Goal: Register for event/course

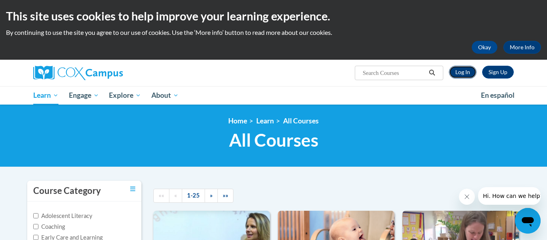
click at [459, 74] on link "Log In" at bounding box center [462, 72] width 28 height 13
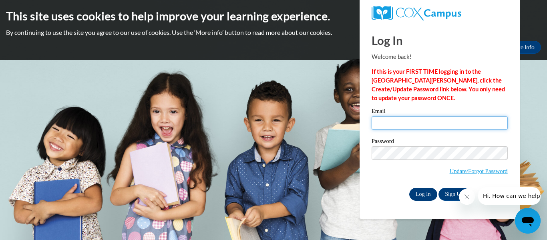
type input "emily.russell26@buckeyehillscc.net"
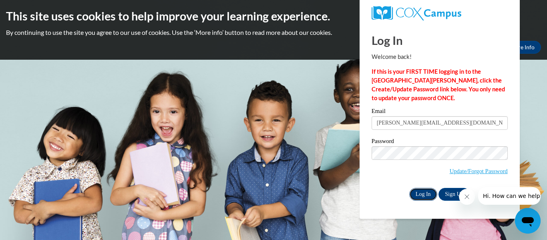
click at [416, 192] on input "Log In" at bounding box center [423, 194] width 28 height 13
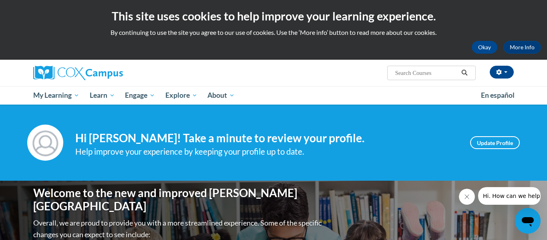
click at [397, 70] on input "Search..." at bounding box center [426, 73] width 64 height 10
paste input "The Power of Language: Preschool/Pre-K"
type input "The Power of Language: Preschool/Pre-K"
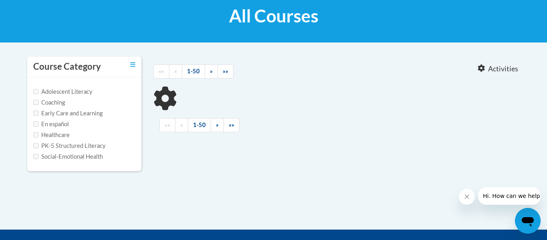
scroll to position [125, 0]
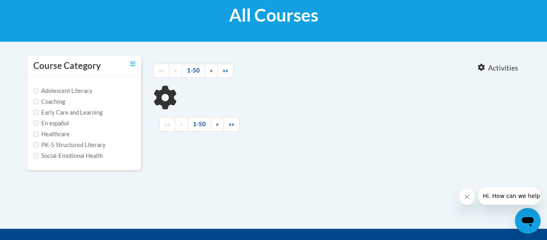
type input "The Power of Language: Preschool/Pre-K"
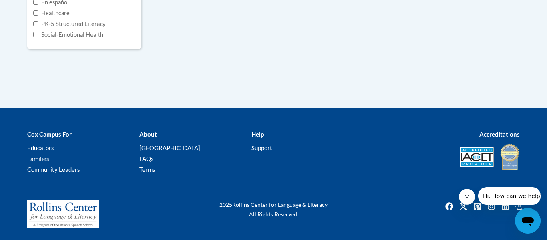
scroll to position [0, 0]
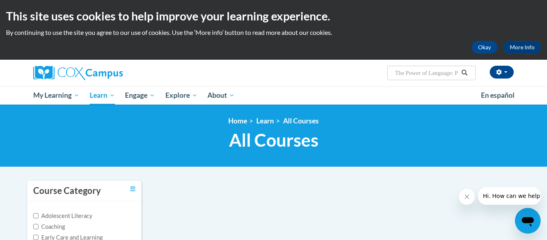
click at [450, 72] on input "The Power of Language: Preschool/Pre-K" at bounding box center [426, 73] width 64 height 10
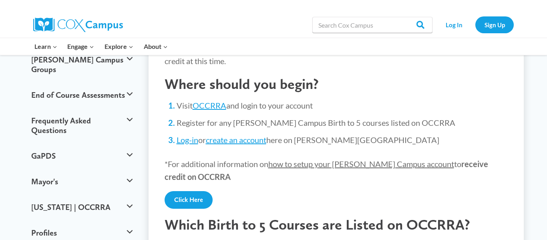
scroll to position [112, 0]
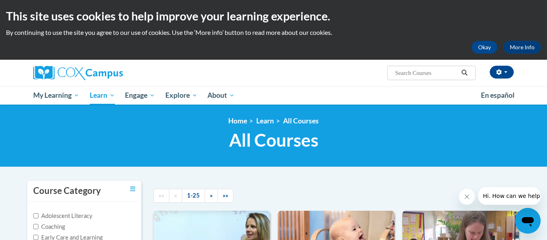
scroll to position [1, 0]
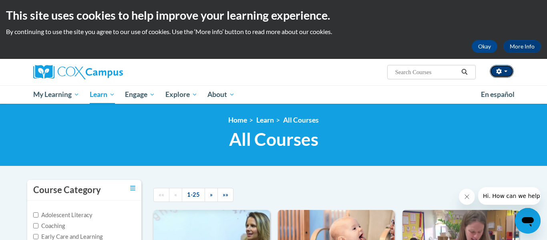
click at [499, 66] on button "button" at bounding box center [501, 71] width 24 height 13
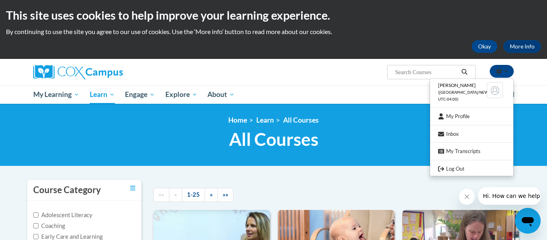
click at [379, 145] on h1 "All Courses All Courses" at bounding box center [273, 138] width 492 height 21
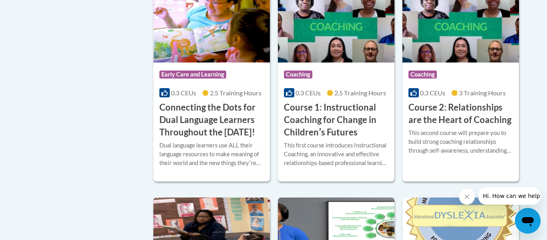
scroll to position [460, 0]
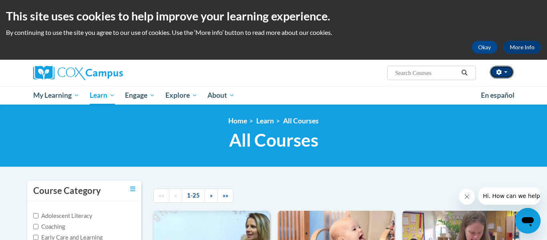
click at [506, 71] on span "button" at bounding box center [505, 72] width 3 height 2
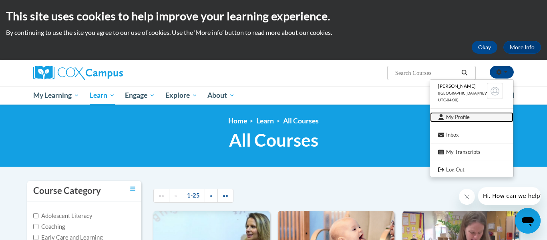
click at [463, 120] on link "My Profile" at bounding box center [471, 117] width 83 height 10
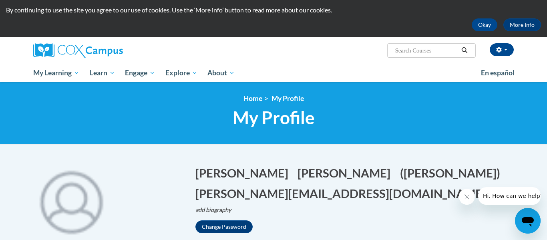
scroll to position [21, 0]
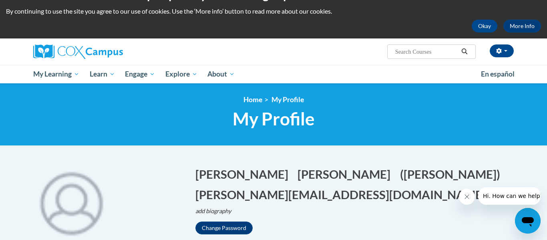
click at [391, 51] on span "Search Search..." at bounding box center [431, 51] width 88 height 14
click at [396, 52] on input "Search..." at bounding box center [426, 52] width 64 height 10
click at [433, 52] on input "Search..." at bounding box center [426, 52] width 64 height 10
type input "supporting dual learners right from the start"
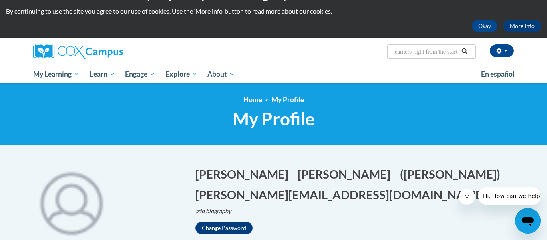
scroll to position [0, 0]
click at [466, 50] on icon "Search" at bounding box center [463, 51] width 7 height 6
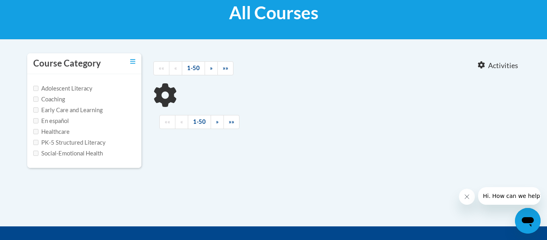
type input "supporting dual learners right from the start"
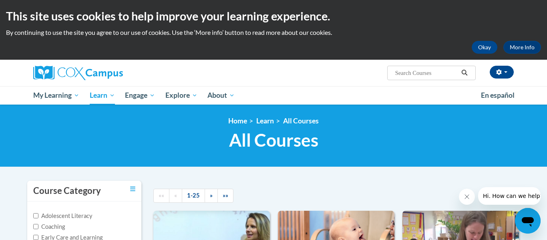
click at [440, 70] on input "Search..." at bounding box center [426, 73] width 64 height 10
type input "transforming story time"
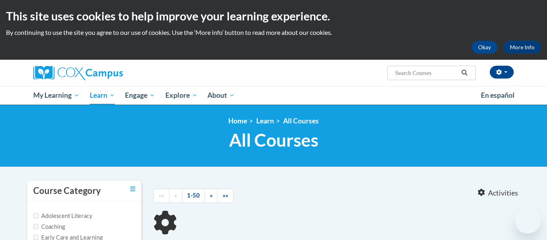
type input "transforming story time"
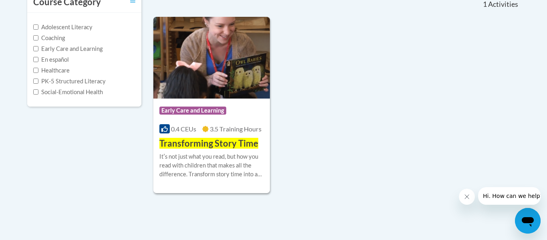
scroll to position [189, 0]
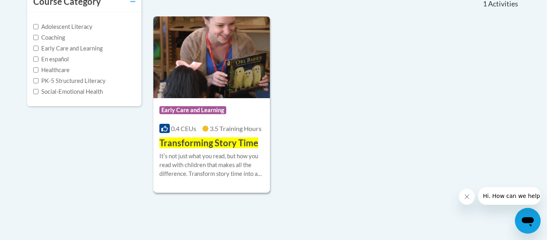
click at [242, 101] on div "Course Category: Early Care and Learning 0.4 CEUs 3.5 Training Hours COURSE Tra…" at bounding box center [211, 123] width 116 height 51
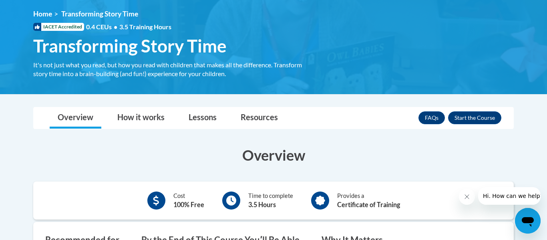
scroll to position [110, 0]
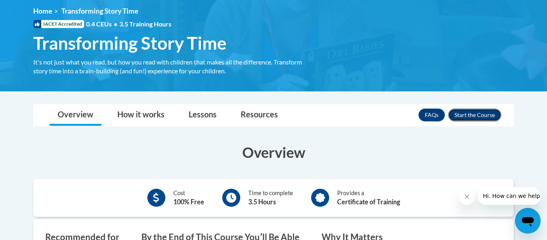
click at [486, 116] on button "Enroll" at bounding box center [474, 114] width 53 height 13
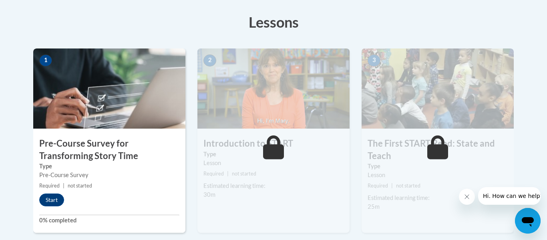
scroll to position [223, 0]
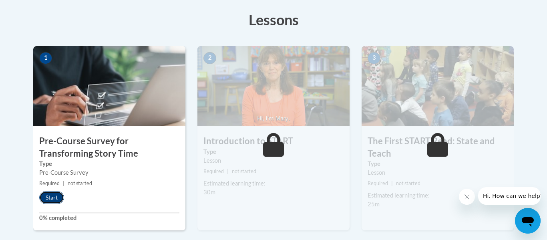
click at [59, 191] on button "Start" at bounding box center [51, 197] width 25 height 13
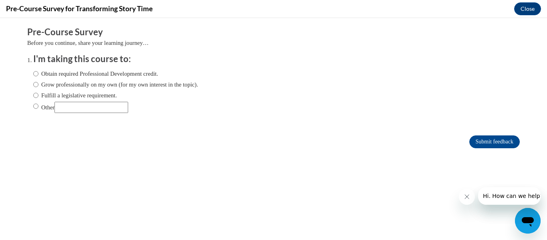
scroll to position [0, 0]
click at [98, 83] on label "Grow professionally on my own (for my own interest in the topic)." at bounding box center [115, 84] width 165 height 9
click at [38, 83] on input "Grow professionally on my own (for my own interest in the topic)." at bounding box center [35, 84] width 5 height 9
radio input "true"
click at [480, 137] on input "Submit feedback" at bounding box center [494, 141] width 50 height 13
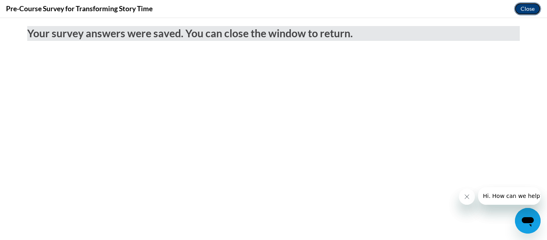
click at [526, 6] on button "Close" at bounding box center [527, 8] width 27 height 13
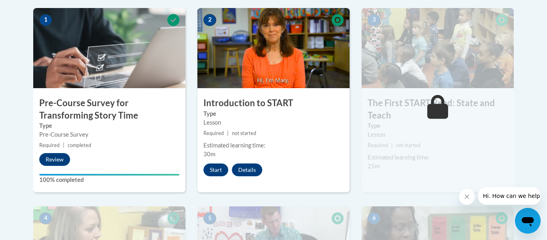
scroll to position [261, 0]
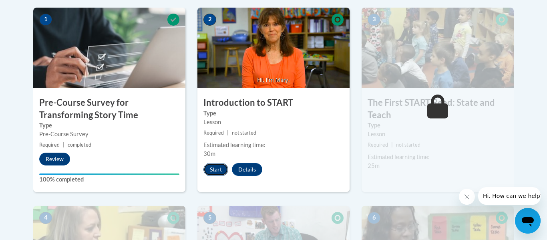
click at [217, 166] on button "Start" at bounding box center [215, 169] width 25 height 13
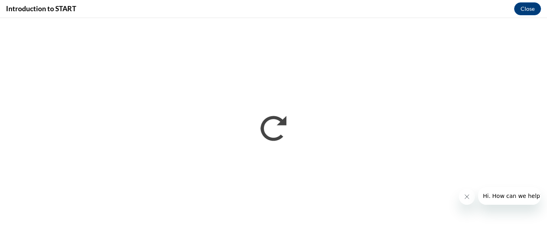
scroll to position [0, 0]
click at [465, 192] on button "Close message from company" at bounding box center [466, 196] width 16 height 16
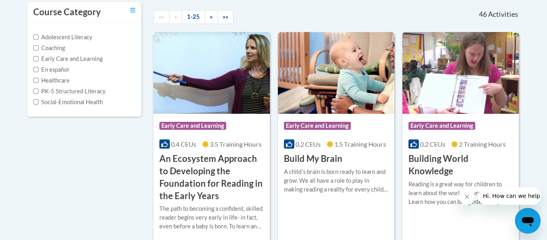
scroll to position [182, 0]
